Goal: Task Accomplishment & Management: Manage account settings

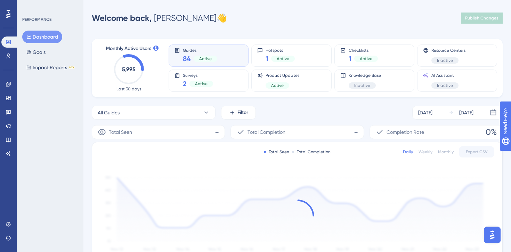
click at [6, 75] on div "Engagement Widgets Feedback Product Updates Knowledge Base AI Assistant" at bounding box center [8, 111] width 14 height 98
click at [7, 81] on icon at bounding box center [9, 84] width 6 height 6
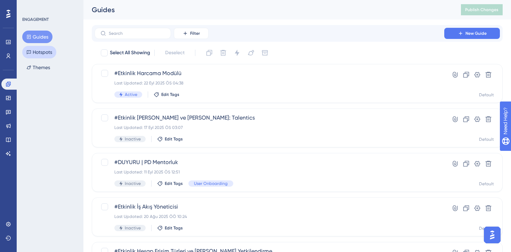
click at [46, 50] on button "Hotspots" at bounding box center [39, 52] width 34 height 13
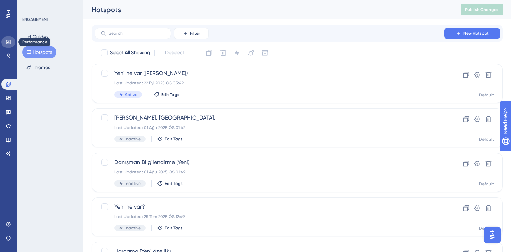
click at [6, 38] on link at bounding box center [8, 42] width 14 height 11
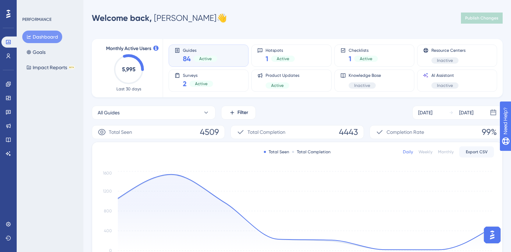
click at [45, 37] on button "Dashboard" at bounding box center [42, 37] width 40 height 13
click at [31, 48] on button "Goals" at bounding box center [35, 52] width 27 height 13
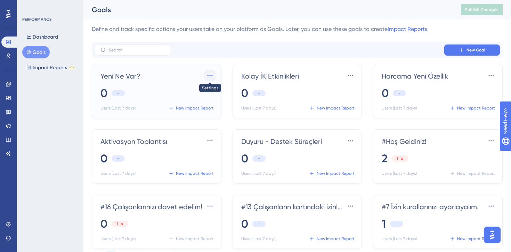
click at [212, 77] on icon at bounding box center [210, 75] width 7 height 7
click at [199, 118] on div "Settings Settings Delete Delete" at bounding box center [197, 102] width 35 height 37
click at [202, 111] on span "Delete" at bounding box center [195, 109] width 15 height 8
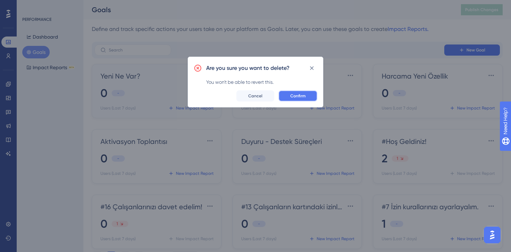
click at [286, 100] on button "Confirm" at bounding box center [298, 95] width 39 height 11
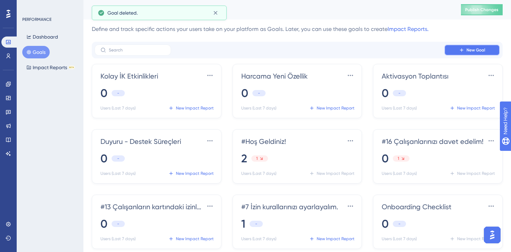
click at [458, 49] on button "New Goal" at bounding box center [472, 50] width 56 height 11
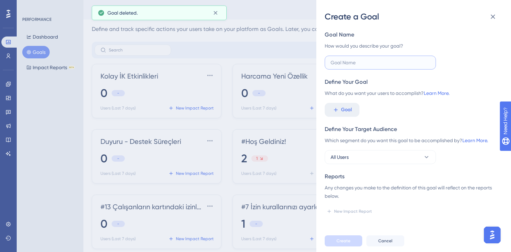
click at [377, 59] on input "text" at bounding box center [380, 63] width 99 height 8
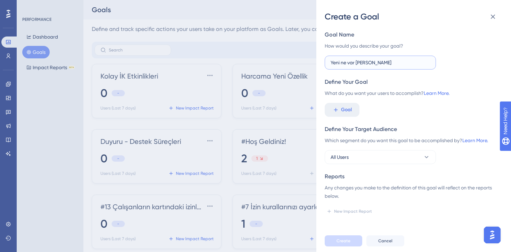
type input "Yeni ne var ahmet"
click at [343, 117] on div "Goal Name How would you describe your goal? Yeni ne var ahmet Define Your Goal …" at bounding box center [411, 124] width 172 height 186
click at [343, 113] on span "Goal" at bounding box center [346, 110] width 11 height 8
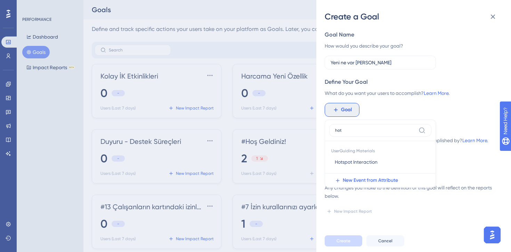
type input "hot"
click at [343, 154] on span "UserGuiding Materials" at bounding box center [380, 150] width 102 height 10
click at [343, 160] on span "Hotspot Interaction" at bounding box center [356, 162] width 43 height 8
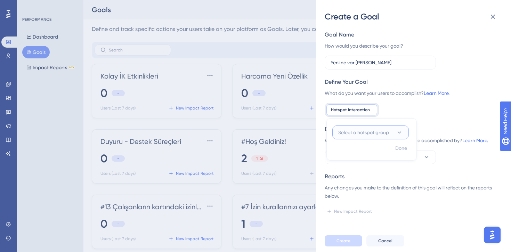
click at [366, 132] on span "Select a hotspot group" at bounding box center [363, 132] width 51 height 8
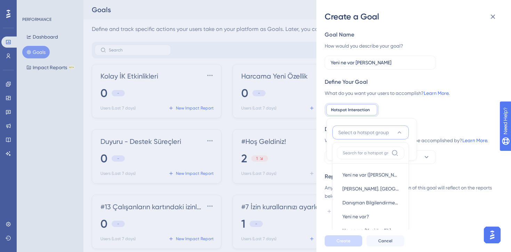
scroll to position [31, 0]
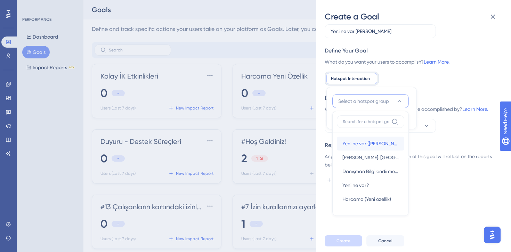
click at [364, 139] on span "Yeni ne var (Ahmet)" at bounding box center [371, 143] width 56 height 8
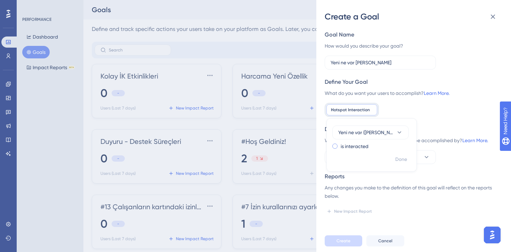
click at [364, 149] on label "is interacted" at bounding box center [355, 146] width 28 height 8
click at [373, 162] on span "Choose a hotspot" at bounding box center [357, 160] width 39 height 8
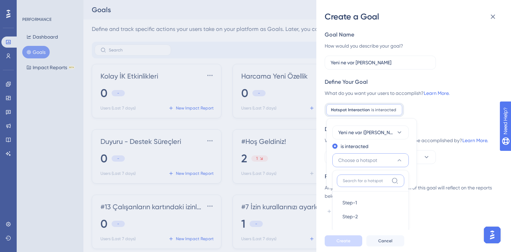
scroll to position [2, 0]
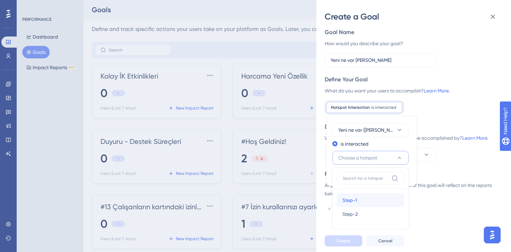
click at [369, 200] on div "Step-1 Step-1" at bounding box center [371, 200] width 56 height 14
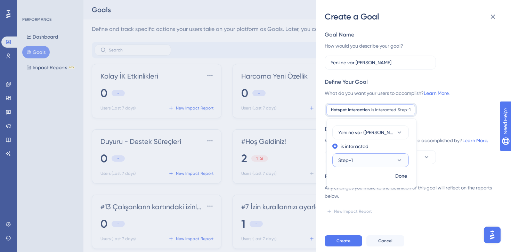
click at [376, 164] on button "Step-1" at bounding box center [370, 160] width 77 height 14
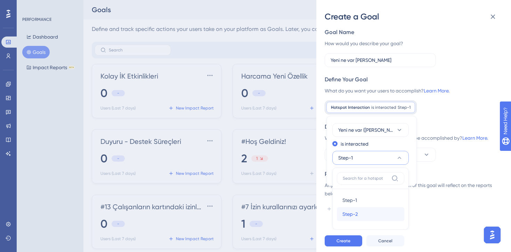
click at [361, 211] on div "Step-2 Step-2" at bounding box center [371, 214] width 56 height 14
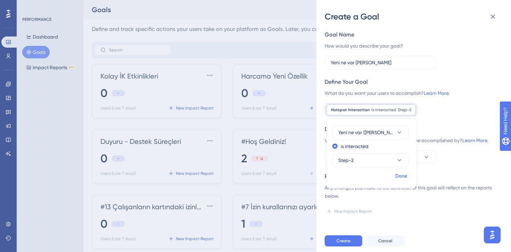
click at [401, 176] on span "Done" at bounding box center [401, 176] width 12 height 8
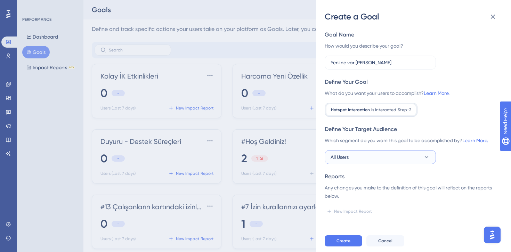
click at [379, 158] on button "All Users" at bounding box center [380, 157] width 111 height 14
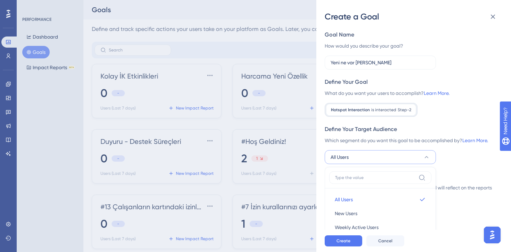
scroll to position [105, 0]
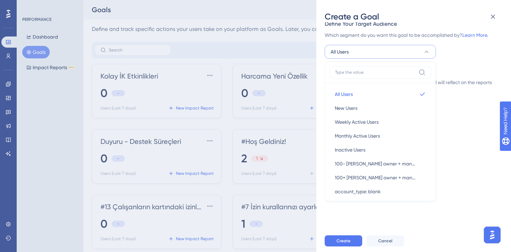
click at [469, 103] on div "New Impact Report" at bounding box center [411, 106] width 172 height 11
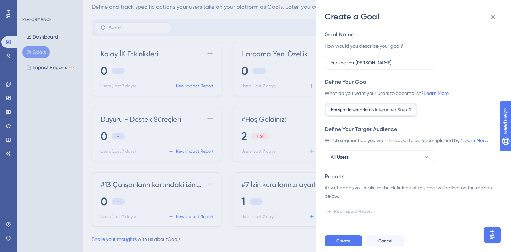
scroll to position [36, 0]
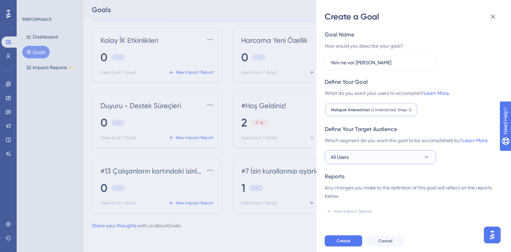
click at [381, 158] on button "All Users" at bounding box center [380, 157] width 111 height 14
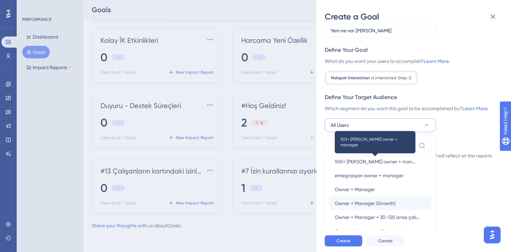
scroll to position [38, 0]
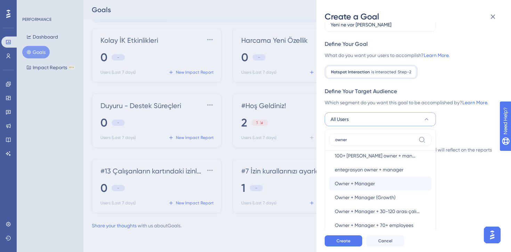
type input "owner"
click at [353, 182] on span "Owner + Manager" at bounding box center [355, 183] width 40 height 8
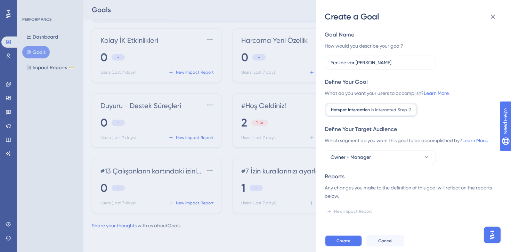
click at [343, 243] on span "Create" at bounding box center [344, 241] width 14 height 6
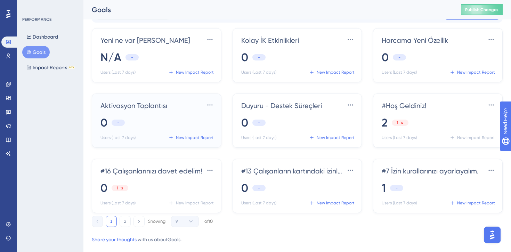
scroll to position [0, 0]
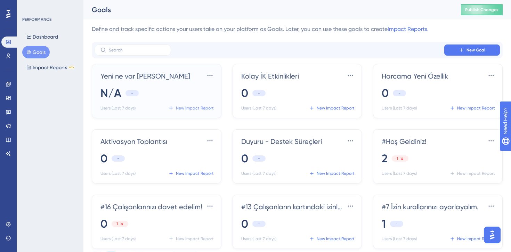
click at [194, 109] on span "New Impact Report" at bounding box center [195, 108] width 38 height 6
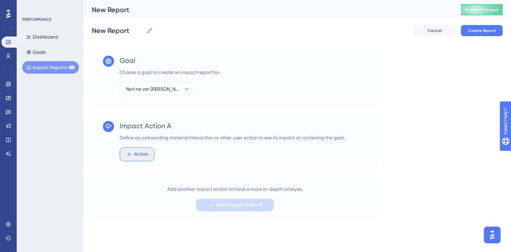
click at [146, 151] on span "Action" at bounding box center [141, 154] width 14 height 8
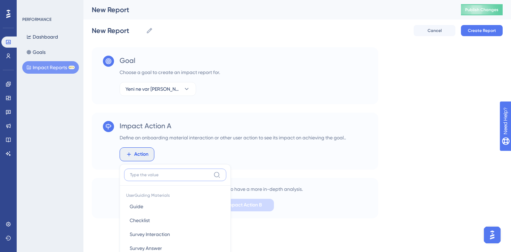
scroll to position [94, 0]
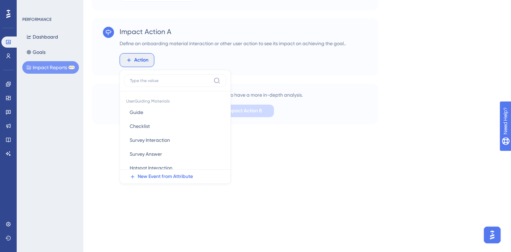
click at [278, 49] on div "Impact Action A Define an onboarding material interaction or other user action …" at bounding box center [233, 47] width 226 height 40
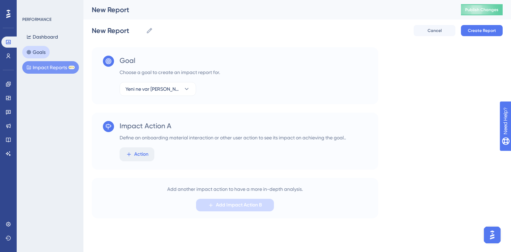
click at [46, 52] on button "Goals" at bounding box center [35, 52] width 27 height 13
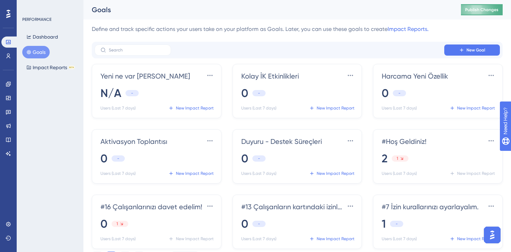
click at [473, 8] on span "Publish Changes" at bounding box center [481, 10] width 33 height 6
click at [167, 88] on div "337 337" at bounding box center [158, 93] width 114 height 15
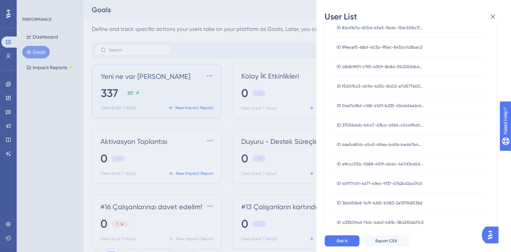
scroll to position [7442, 0]
click at [388, 126] on span "ID 37056dab-bba7-43ba-a564-c0c49bdc0a52" at bounding box center [380, 126] width 87 height 6
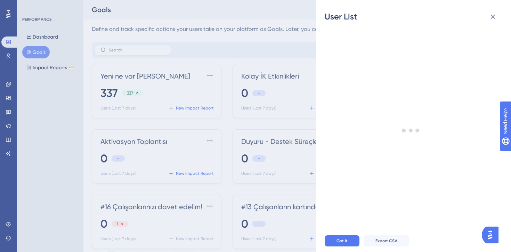
scroll to position [0, 0]
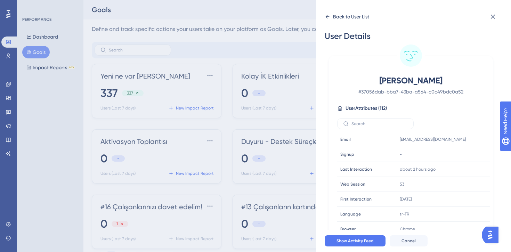
click at [329, 16] on icon at bounding box center [328, 17] width 6 height 6
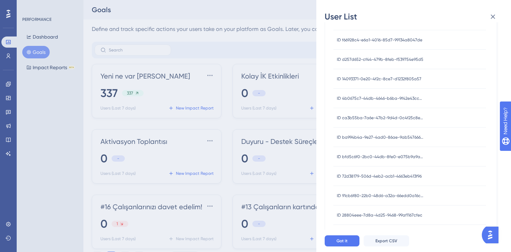
scroll to position [6404, 0]
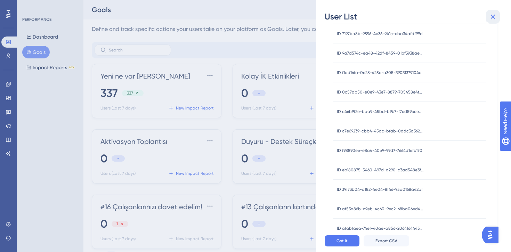
click at [492, 20] on icon at bounding box center [493, 17] width 8 height 8
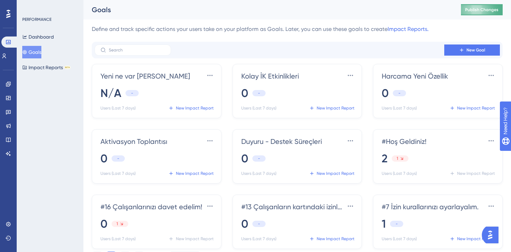
click at [482, 14] on button "Publish Changes" at bounding box center [482, 9] width 42 height 11
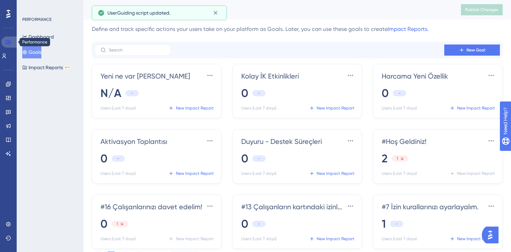
click at [11, 43] on icon at bounding box center [9, 42] width 6 height 6
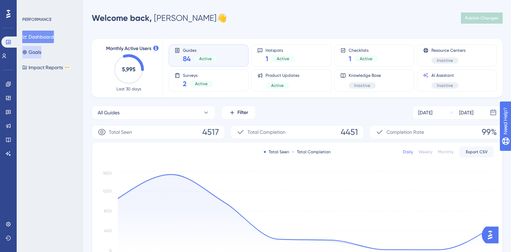
click at [39, 53] on button "Goals" at bounding box center [31, 52] width 19 height 13
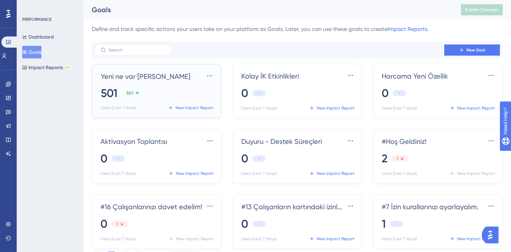
click at [167, 89] on div "501 501" at bounding box center [158, 93] width 114 height 15
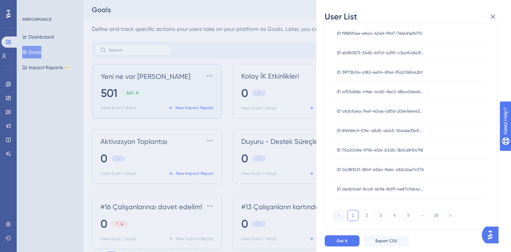
scroll to position [50, 0]
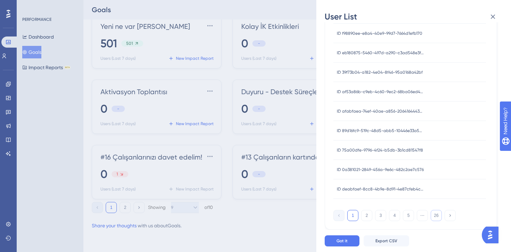
click at [435, 216] on button "26" at bounding box center [436, 215] width 11 height 11
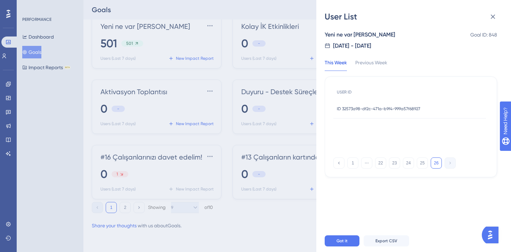
click at [365, 108] on span "ID 32573a98-df2c-471a-b9f4-999a57f68927" at bounding box center [378, 109] width 83 height 6
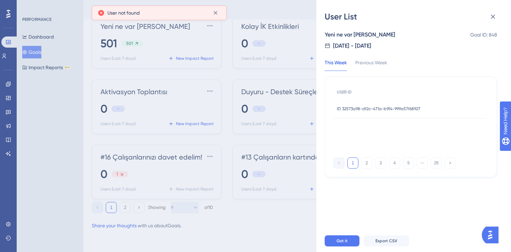
click at [368, 108] on span "ID 32573a98-df2c-471a-b9f4-999a57f68927" at bounding box center [378, 109] width 83 height 6
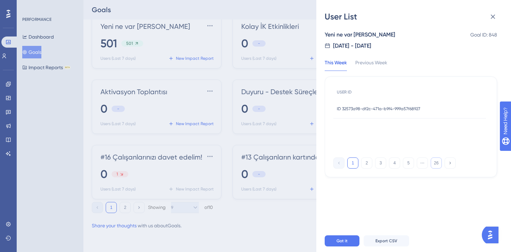
click at [439, 160] on button "26" at bounding box center [436, 163] width 11 height 11
click at [412, 162] on button "24" at bounding box center [408, 163] width 11 height 11
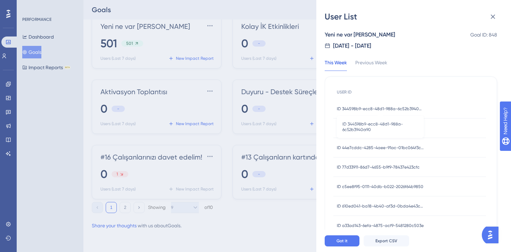
click at [392, 109] on span "ID 344598b9-ecc8-48d1-988a-6c52b3940a90" at bounding box center [380, 109] width 87 height 6
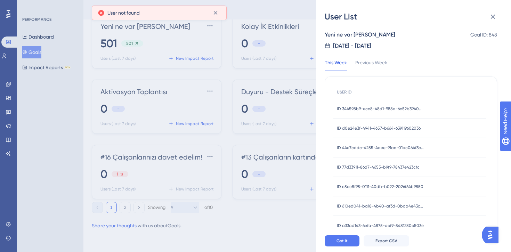
click at [387, 125] on div "ID d0e24e3f-4941-4657-b664-639119602036 ID d0e24e3f-4941-4657-b664-639119602036" at bounding box center [379, 128] width 84 height 19
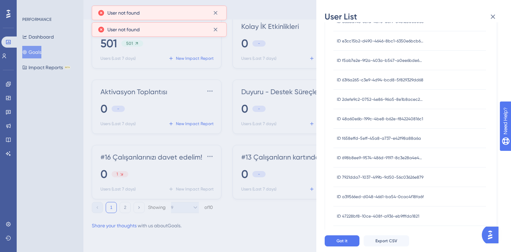
scroll to position [290, 0]
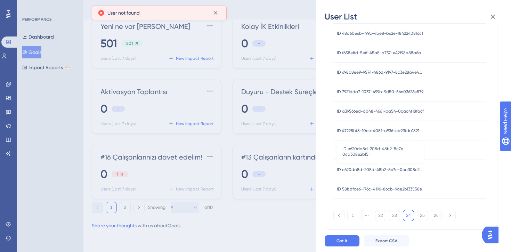
click at [402, 169] on span "ID e620da8d-208d-48b2-8c7e-0ca308e2b151" at bounding box center [380, 170] width 87 height 6
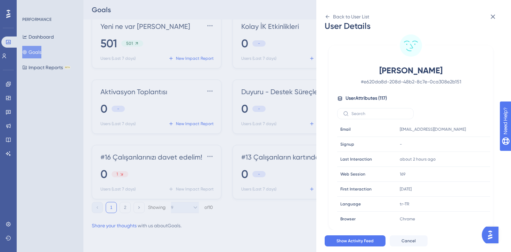
scroll to position [10, 0]
click at [402, 169] on div "169" at bounding box center [434, 174] width 75 height 14
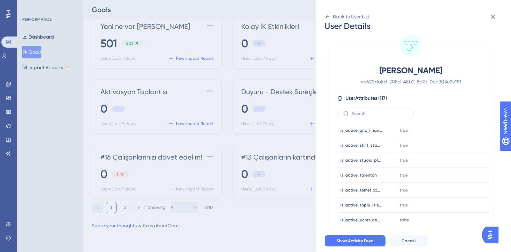
scroll to position [954, 0]
click at [409, 241] on span "Cancel" at bounding box center [409, 241] width 14 height 6
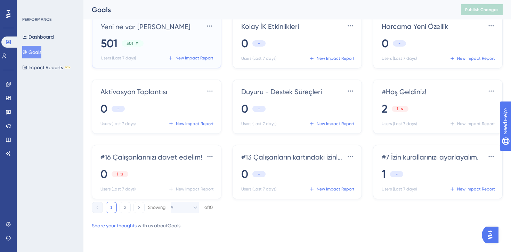
click at [129, 43] on span "501" at bounding box center [130, 44] width 7 height 6
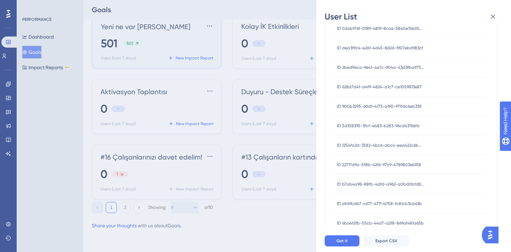
scroll to position [9657, 0]
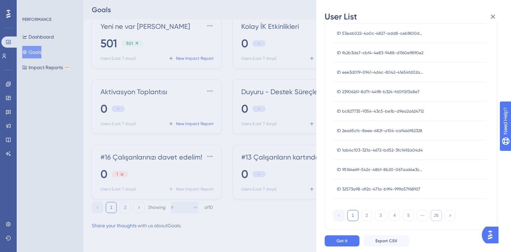
click at [434, 217] on button "26" at bounding box center [436, 215] width 11 height 11
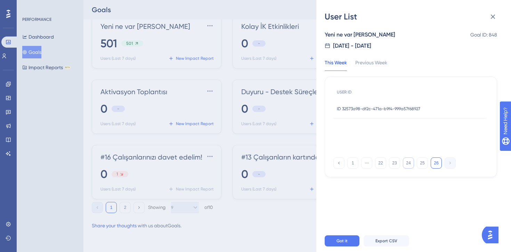
click at [409, 164] on button "24" at bounding box center [408, 163] width 11 height 11
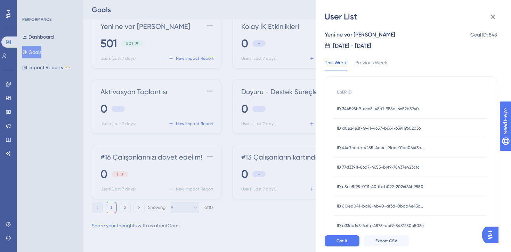
click at [378, 126] on span "ID d0e24e3f-4941-4657-b664-639119602036" at bounding box center [379, 129] width 84 height 6
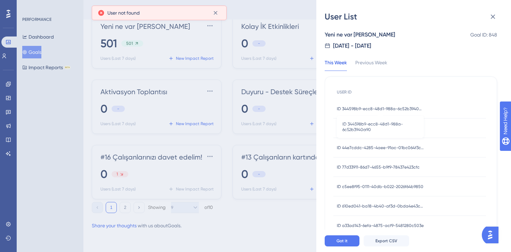
click at [384, 107] on span "ID 344598b9-ecc8-48d1-988a-6c52b3940a90" at bounding box center [380, 109] width 87 height 6
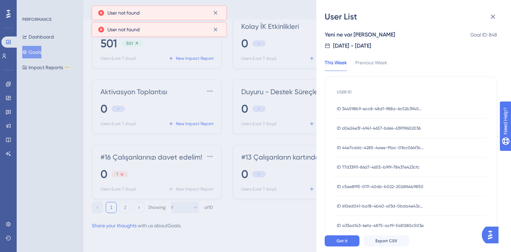
click at [369, 170] on div "ID 77d33911-86d7-4655-b9f9-78437e423cfc ID 77d33911-86d7-4655-b9f9-78437e423cfc" at bounding box center [378, 167] width 83 height 19
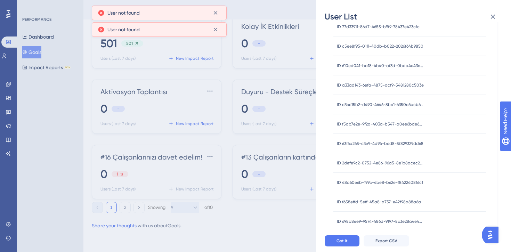
scroll to position [142, 0]
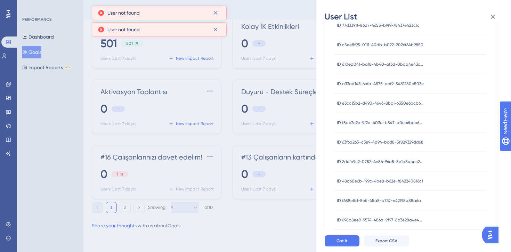
click at [372, 162] on span "ID 2defe9c2-0752-4e86-96a5-8e1b8acec2b8" at bounding box center [380, 162] width 87 height 6
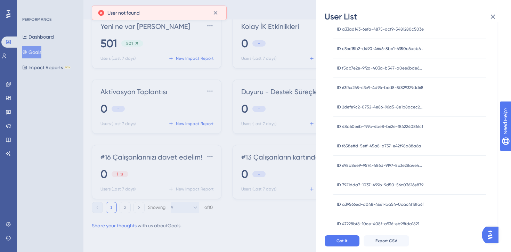
scroll to position [220, 0]
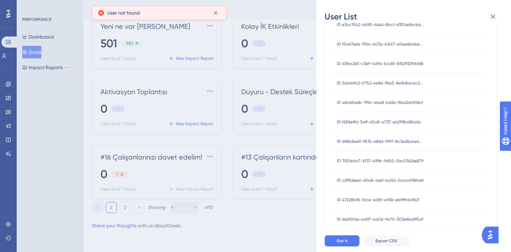
click at [376, 180] on span "ID a39566ed-d048-4661-ba54-0cac4f18fa6f" at bounding box center [380, 181] width 87 height 6
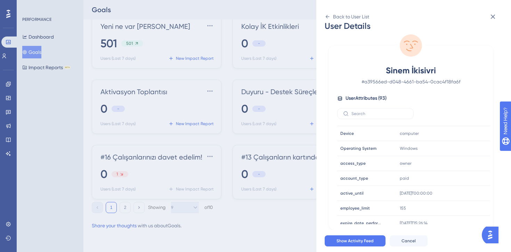
scroll to position [102, 0]
click at [493, 21] on button at bounding box center [493, 17] width 14 height 14
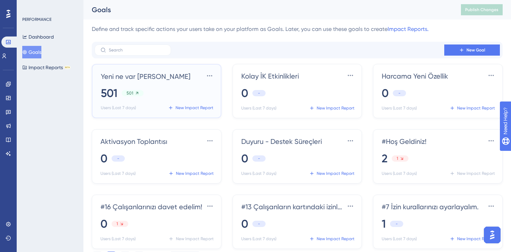
click at [173, 86] on div "501 501" at bounding box center [158, 93] width 114 height 15
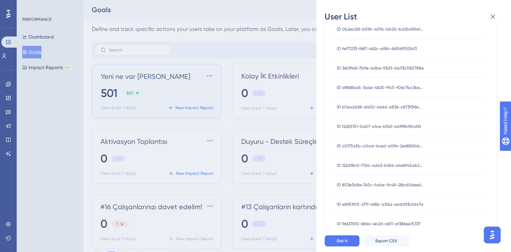
scroll to position [4080, 0]
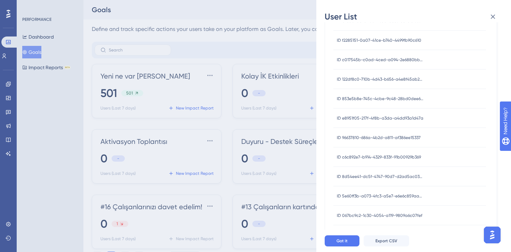
click at [382, 158] on span "ID c6c892e7-b914-4329-833f-91b00929b369" at bounding box center [379, 157] width 84 height 6
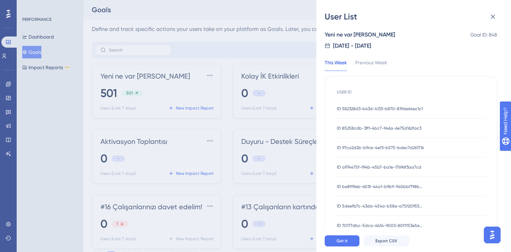
click at [385, 144] on div "ID 97ca2d2b-b9ce-4ef3-b575-bdec7d261716 ID 97ca2d2b-b9ce-4ef3-b575-bdec7d261716" at bounding box center [380, 147] width 87 height 19
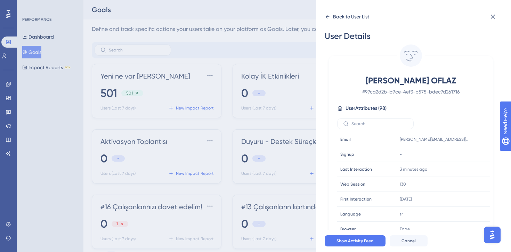
click at [336, 15] on div "Back to User List" at bounding box center [351, 17] width 36 height 8
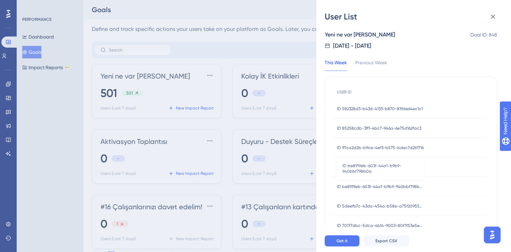
click at [365, 184] on span "ID be8919eb-603f-44a1-b9b9-940bbf798b0a" at bounding box center [380, 187] width 87 height 6
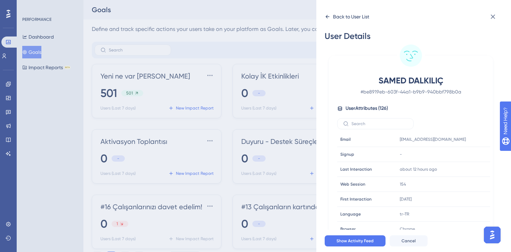
click at [337, 16] on div "Back to User List" at bounding box center [351, 17] width 36 height 8
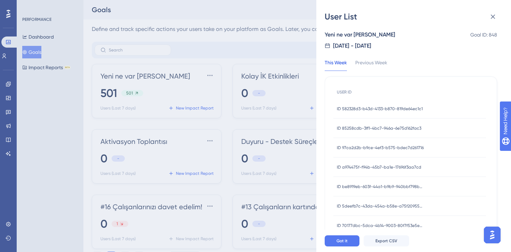
scroll to position [194, 0]
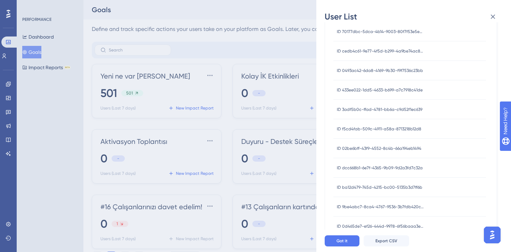
click at [371, 167] on span "ID dcc668b1-6e7f-4365-9b09-9d2a3fd7c32a" at bounding box center [380, 168] width 86 height 6
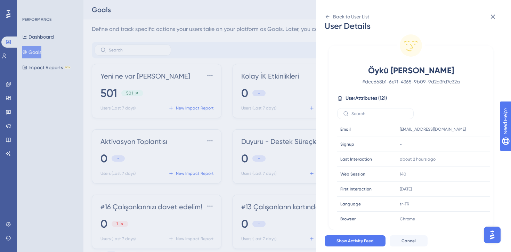
scroll to position [10, 0]
click at [329, 19] on div "Back to User List" at bounding box center [347, 16] width 45 height 11
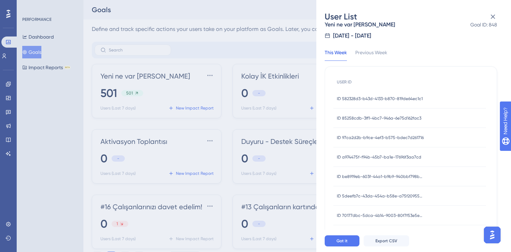
scroll to position [194, 0]
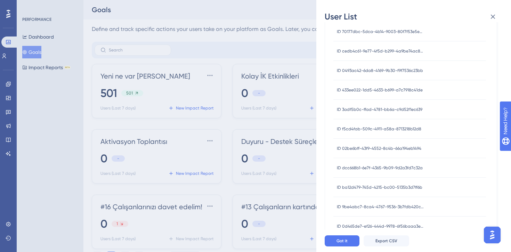
click at [9, 139] on div "User List Yeni ne var ahmet Goal ID: 848 9/8/2025 - 9/15/2025 This Week Previou…" at bounding box center [255, 126] width 511 height 252
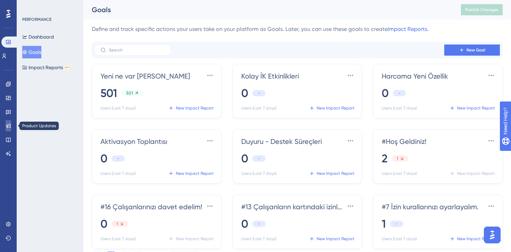
click at [9, 127] on icon at bounding box center [8, 126] width 5 height 5
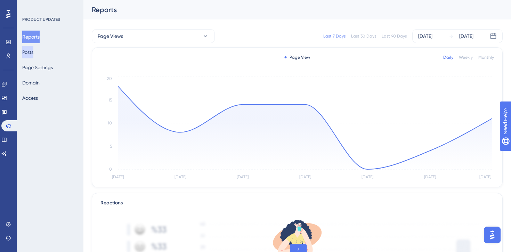
click at [33, 50] on button "Posts" at bounding box center [27, 52] width 11 height 13
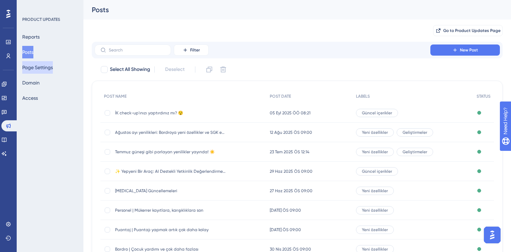
click at [41, 68] on button "Page Settings" at bounding box center [37, 67] width 31 height 13
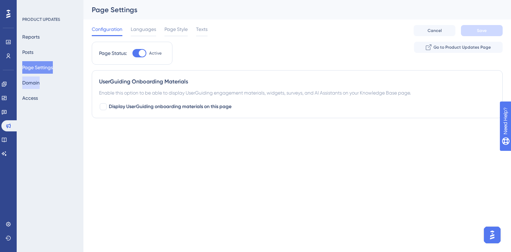
click at [39, 83] on button "Domain" at bounding box center [30, 83] width 17 height 13
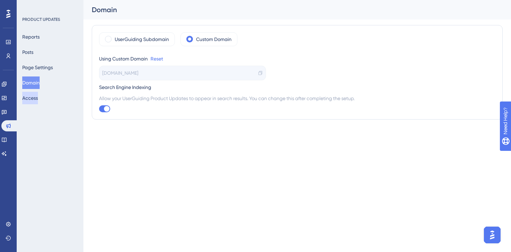
click at [38, 97] on button "Access" at bounding box center [30, 98] width 16 height 13
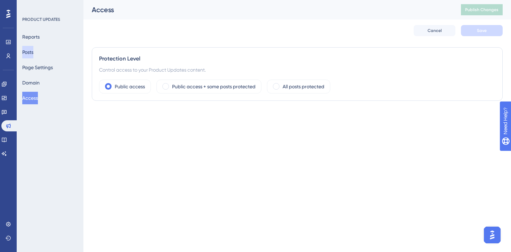
click at [33, 54] on button "Posts" at bounding box center [27, 52] width 11 height 13
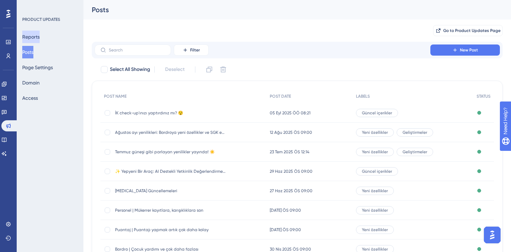
click at [40, 41] on button "Reports" at bounding box center [30, 37] width 17 height 13
